Goal: Task Accomplishment & Management: Manage account settings

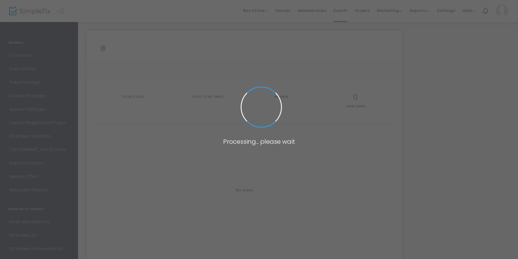
type input "[URL][DOMAIN_NAME]"
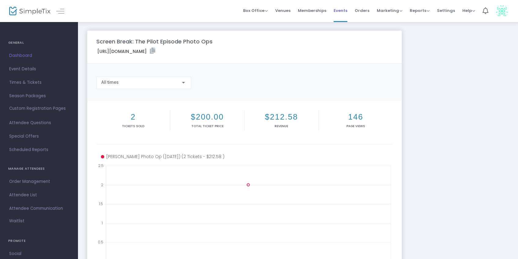
click at [348, 9] on span "Events" at bounding box center [341, 11] width 14 height 16
click at [342, 9] on span "Events" at bounding box center [341, 11] width 14 height 16
